Goal: Navigation & Orientation: Find specific page/section

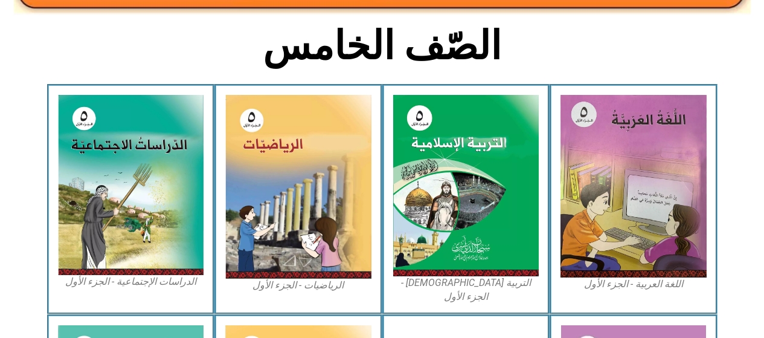
scroll to position [296, 0]
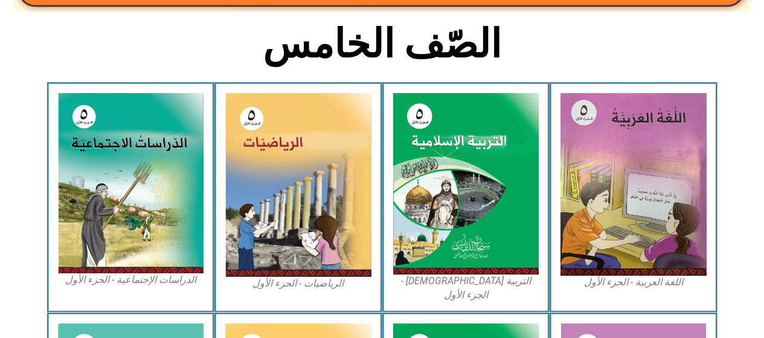
click at [164, 179] on img at bounding box center [131, 183] width 146 height 180
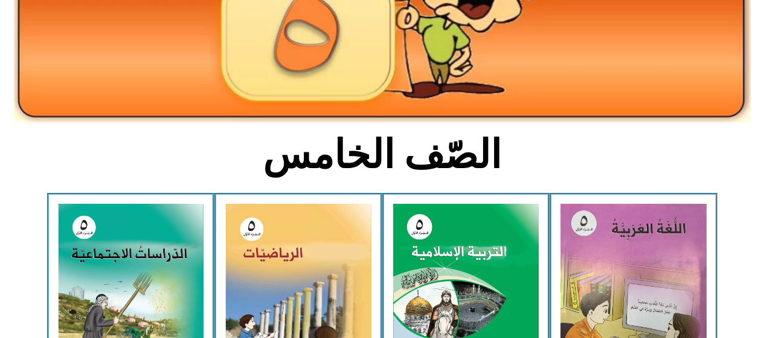
scroll to position [186, 0]
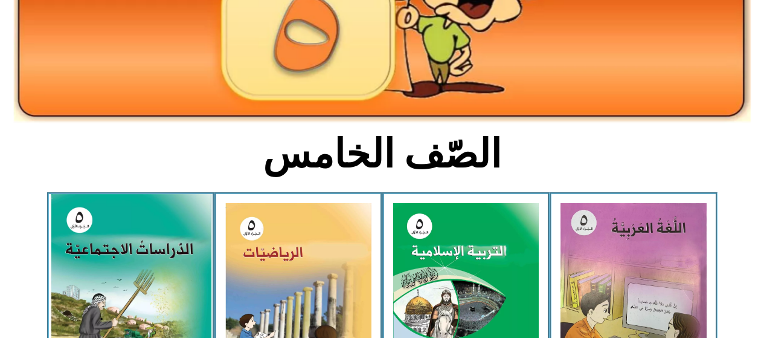
click at [159, 264] on img at bounding box center [130, 293] width 161 height 198
click at [156, 265] on img at bounding box center [130, 293] width 161 height 198
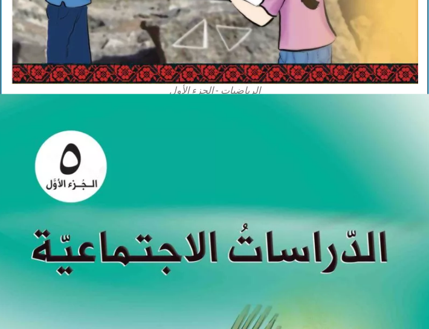
scroll to position [1732, 0]
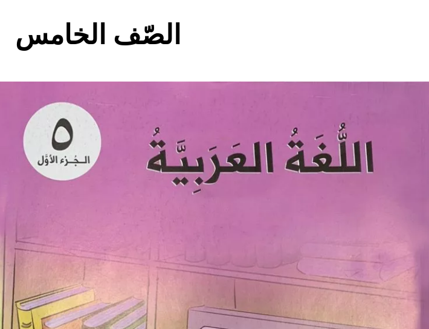
scroll to position [105, 0]
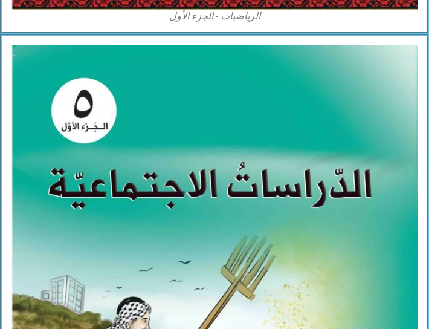
scroll to position [1795, 0]
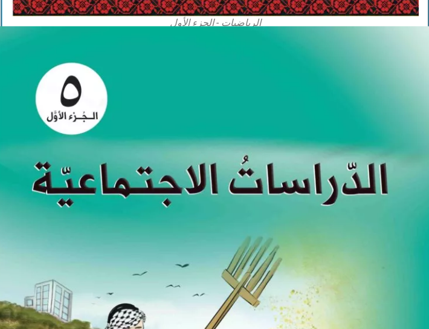
click at [306, 236] on img at bounding box center [215, 303] width 448 height 553
click at [336, 223] on img at bounding box center [215, 303] width 448 height 553
click at [334, 215] on img at bounding box center [215, 303] width 448 height 553
click at [339, 211] on img at bounding box center [215, 303] width 448 height 553
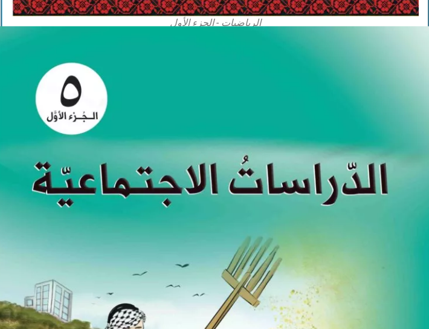
click at [338, 213] on img at bounding box center [215, 303] width 448 height 553
click at [345, 213] on img at bounding box center [215, 303] width 448 height 553
click at [350, 210] on img at bounding box center [215, 303] width 448 height 553
click at [353, 213] on img at bounding box center [215, 303] width 448 height 553
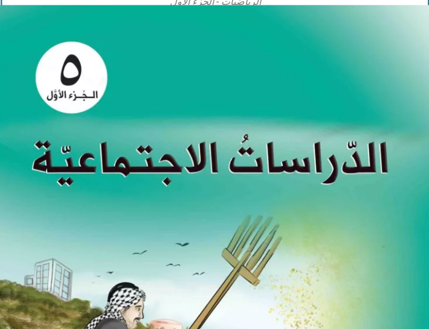
click at [339, 208] on img at bounding box center [215, 281] width 448 height 553
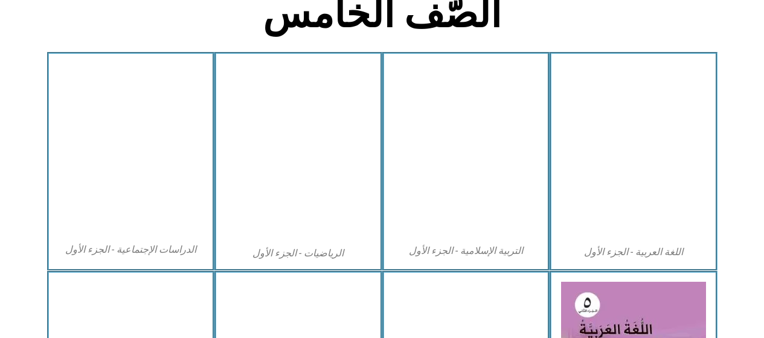
scroll to position [326, 0]
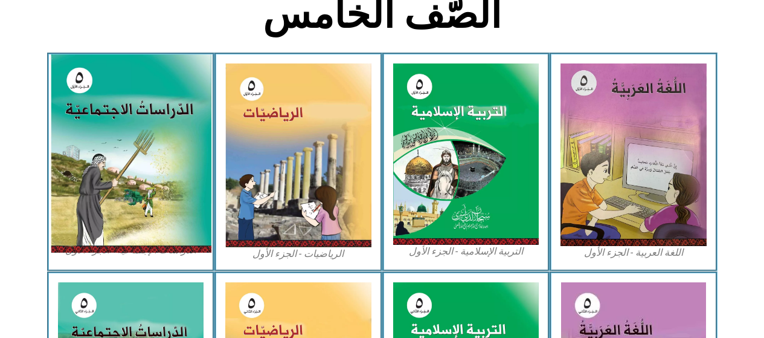
click at [117, 187] on img at bounding box center [130, 153] width 161 height 198
click at [175, 187] on img at bounding box center [130, 153] width 161 height 198
click at [151, 153] on img at bounding box center [130, 153] width 161 height 198
click at [158, 147] on img at bounding box center [130, 153] width 161 height 198
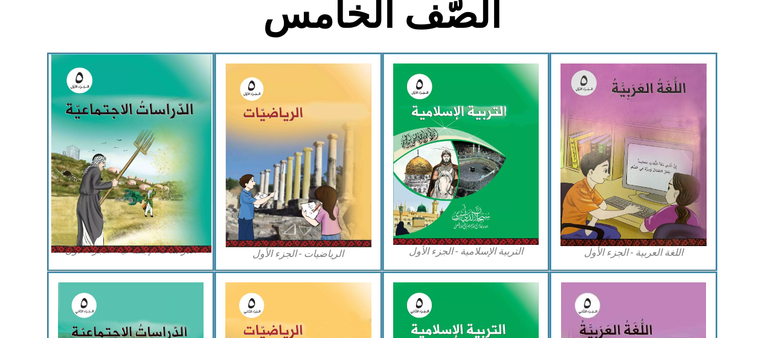
click at [158, 147] on img at bounding box center [130, 153] width 161 height 198
click at [121, 166] on img at bounding box center [130, 153] width 161 height 198
click at [120, 165] on img at bounding box center [130, 153] width 161 height 198
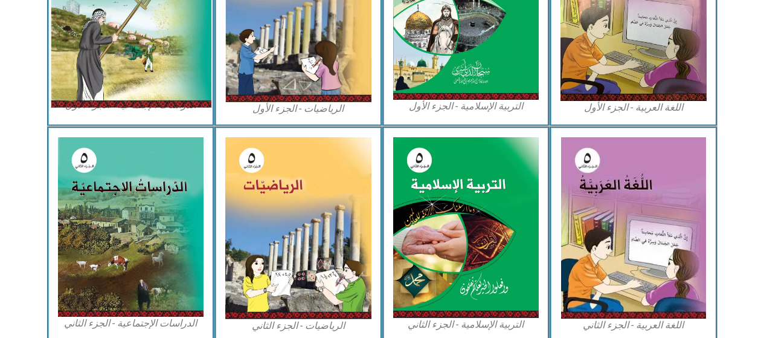
scroll to position [473, 0]
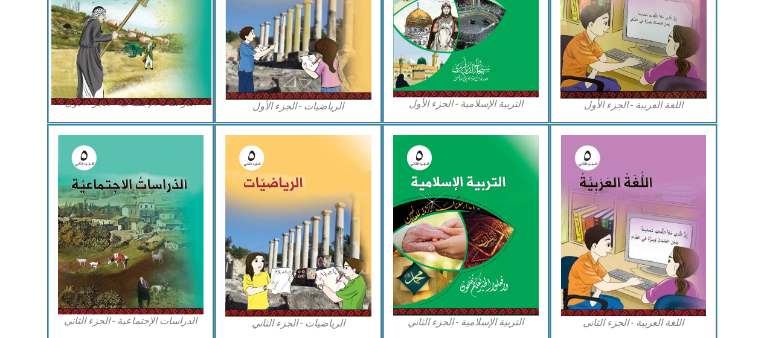
click at [143, 94] on img at bounding box center [130, 6] width 161 height 198
click at [142, 95] on img at bounding box center [130, 6] width 161 height 198
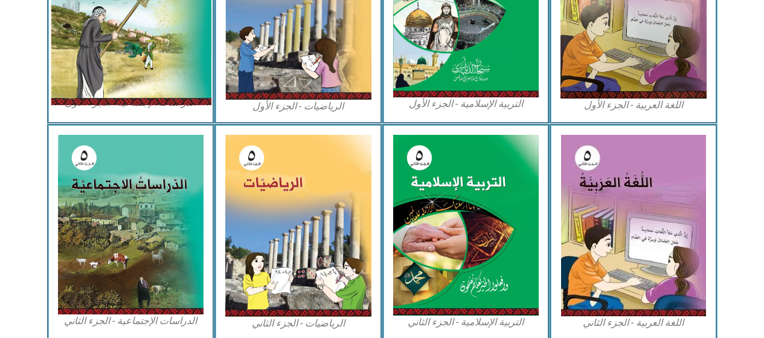
click at [143, 92] on img at bounding box center [130, 6] width 161 height 198
click at [152, 97] on img at bounding box center [130, 6] width 161 height 198
